Goal: Transaction & Acquisition: Purchase product/service

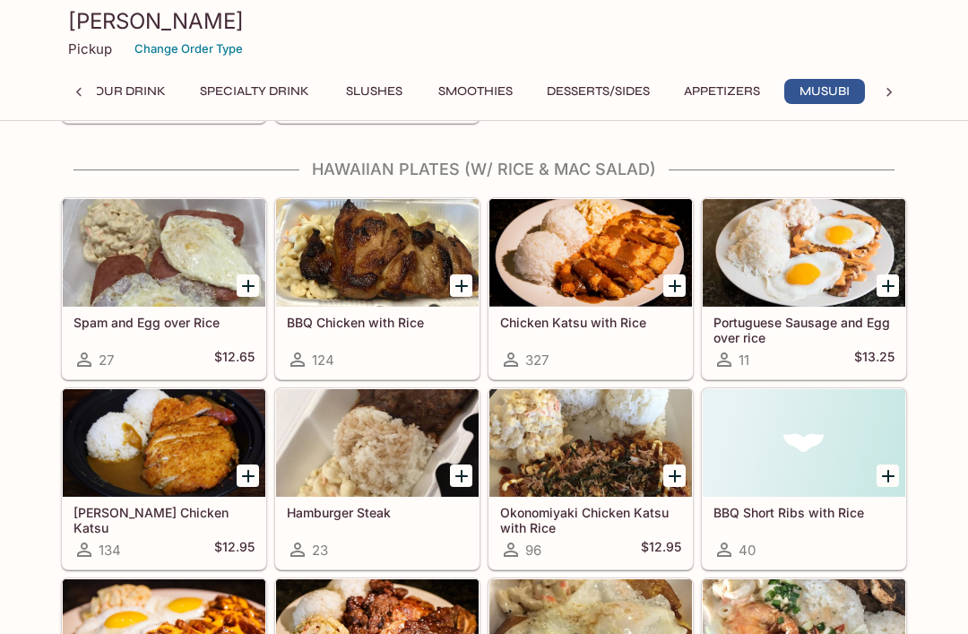
scroll to position [2976, 0]
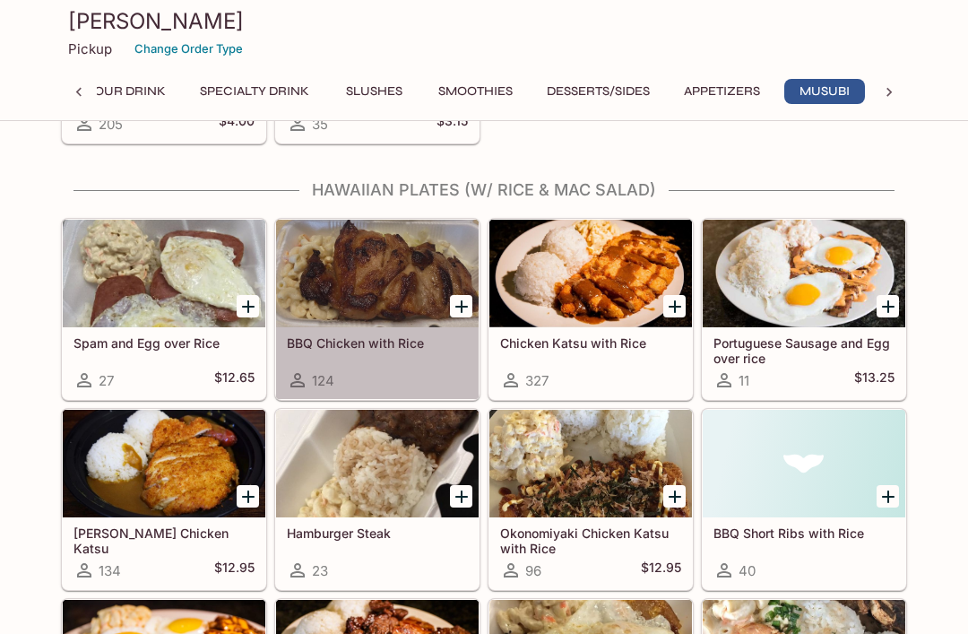
click at [388, 269] on div at bounding box center [377, 274] width 203 height 108
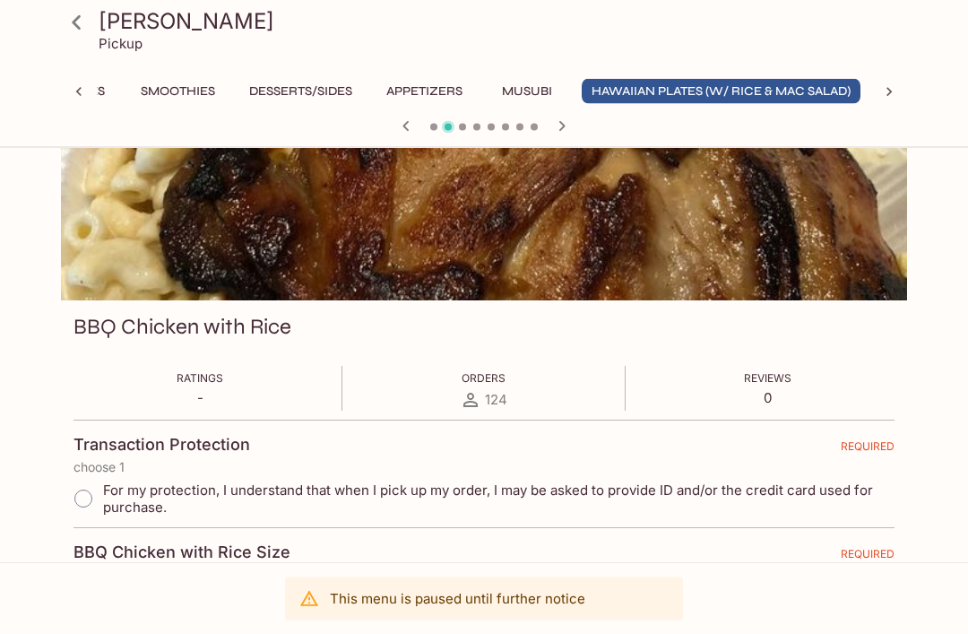
scroll to position [180, 0]
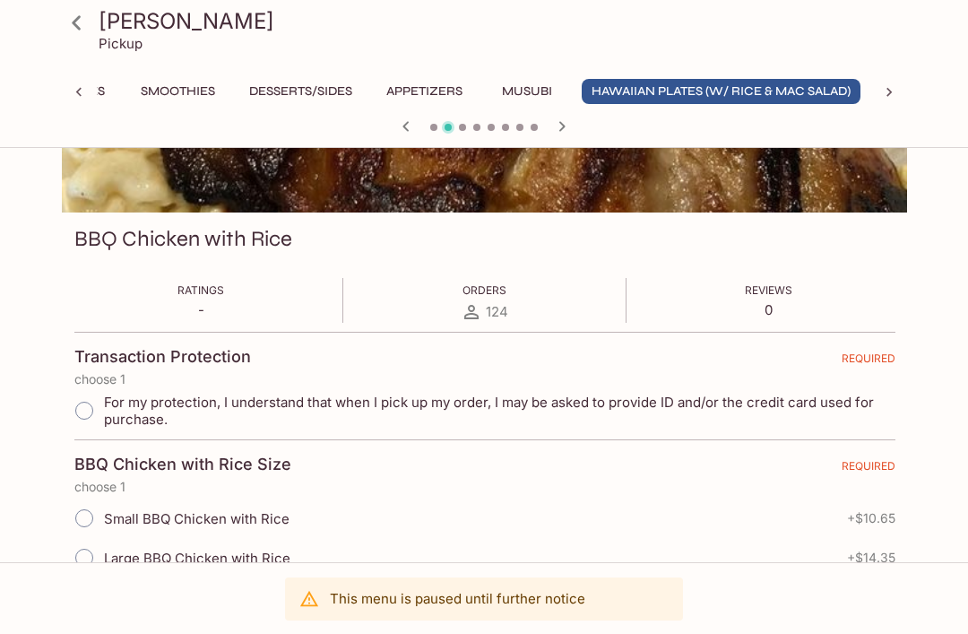
click at [81, 25] on icon at bounding box center [76, 22] width 31 height 31
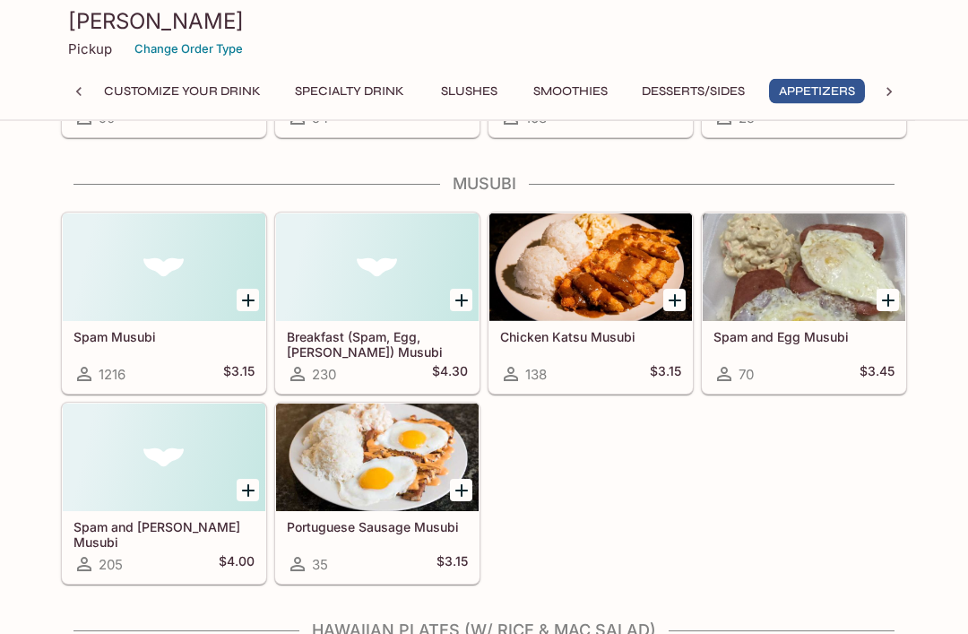
scroll to position [2536, 0]
click at [610, 255] on div at bounding box center [590, 267] width 203 height 108
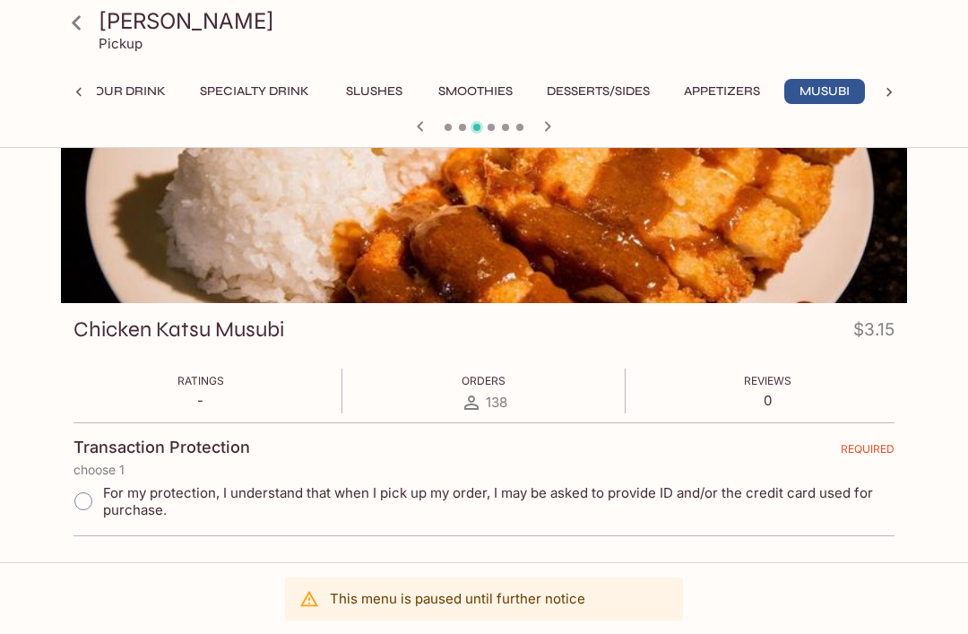
scroll to position [98, 0]
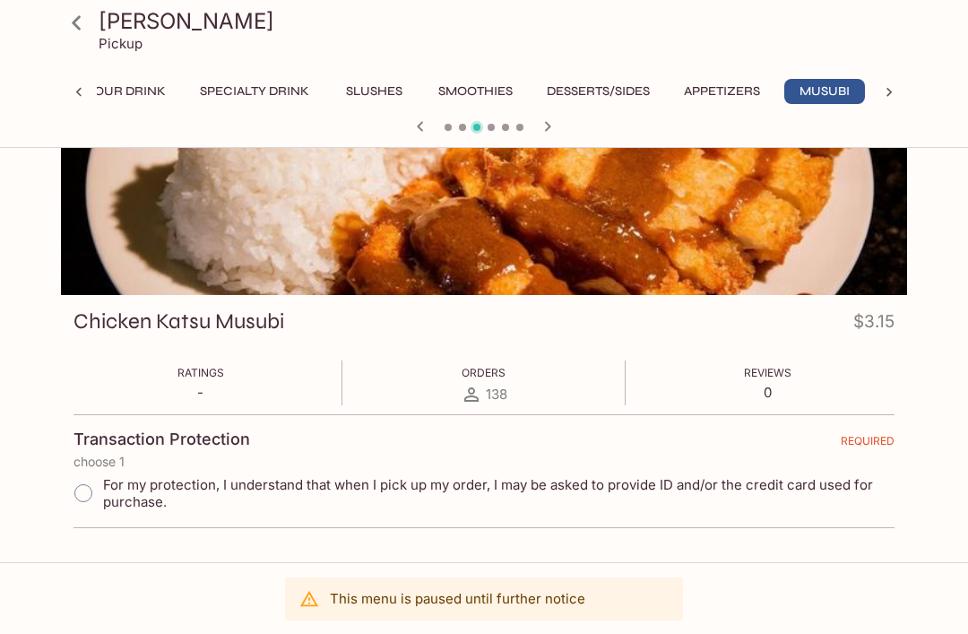
click at [96, 501] on input "For my protection, I understand that when I pick up my order, I may be asked to…" at bounding box center [84, 493] width 38 height 38
radio input "true"
click at [71, 22] on icon at bounding box center [76, 22] width 31 height 31
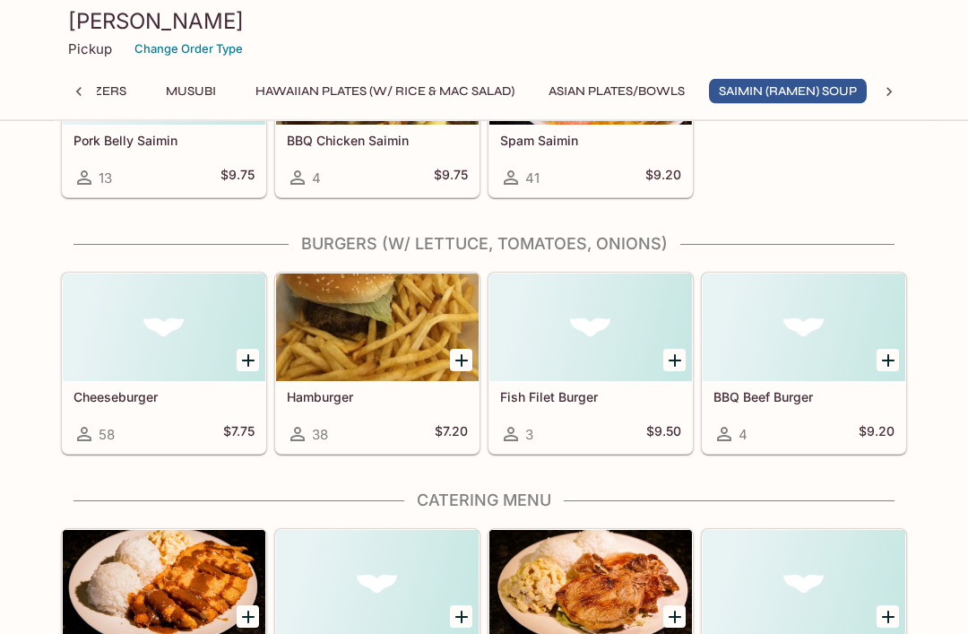
scroll to position [0, 750]
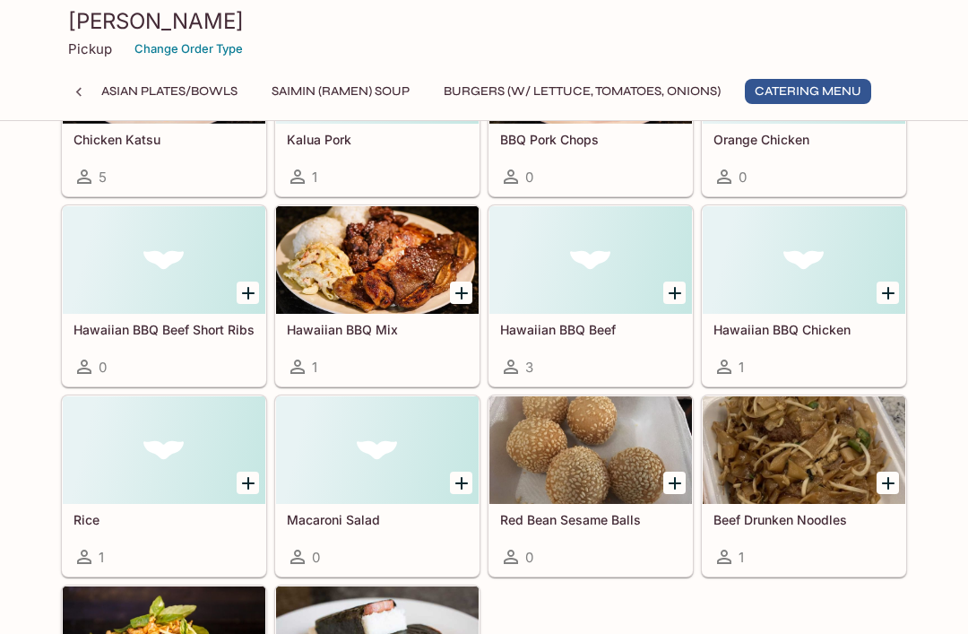
click at [379, 263] on div at bounding box center [377, 260] width 203 height 108
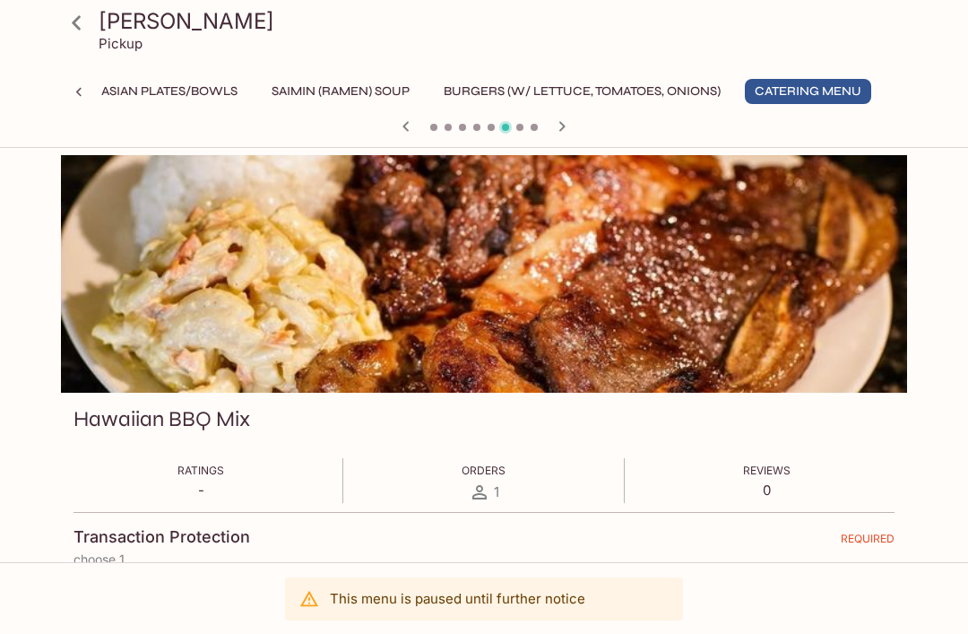
click at [84, 19] on icon at bounding box center [76, 22] width 31 height 31
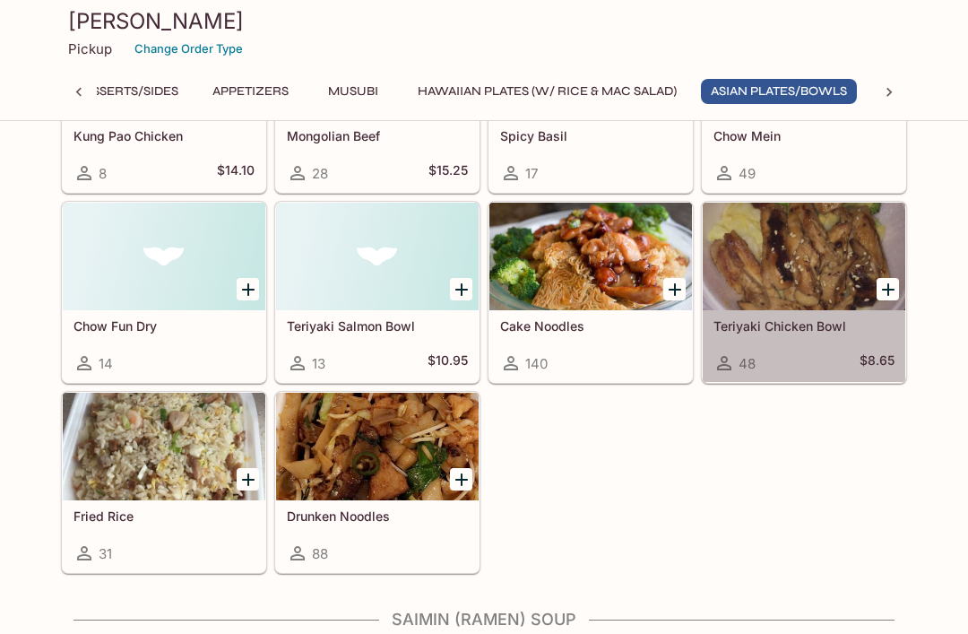
click at [812, 274] on div at bounding box center [804, 257] width 203 height 108
